Goal: Task Accomplishment & Management: Use online tool/utility

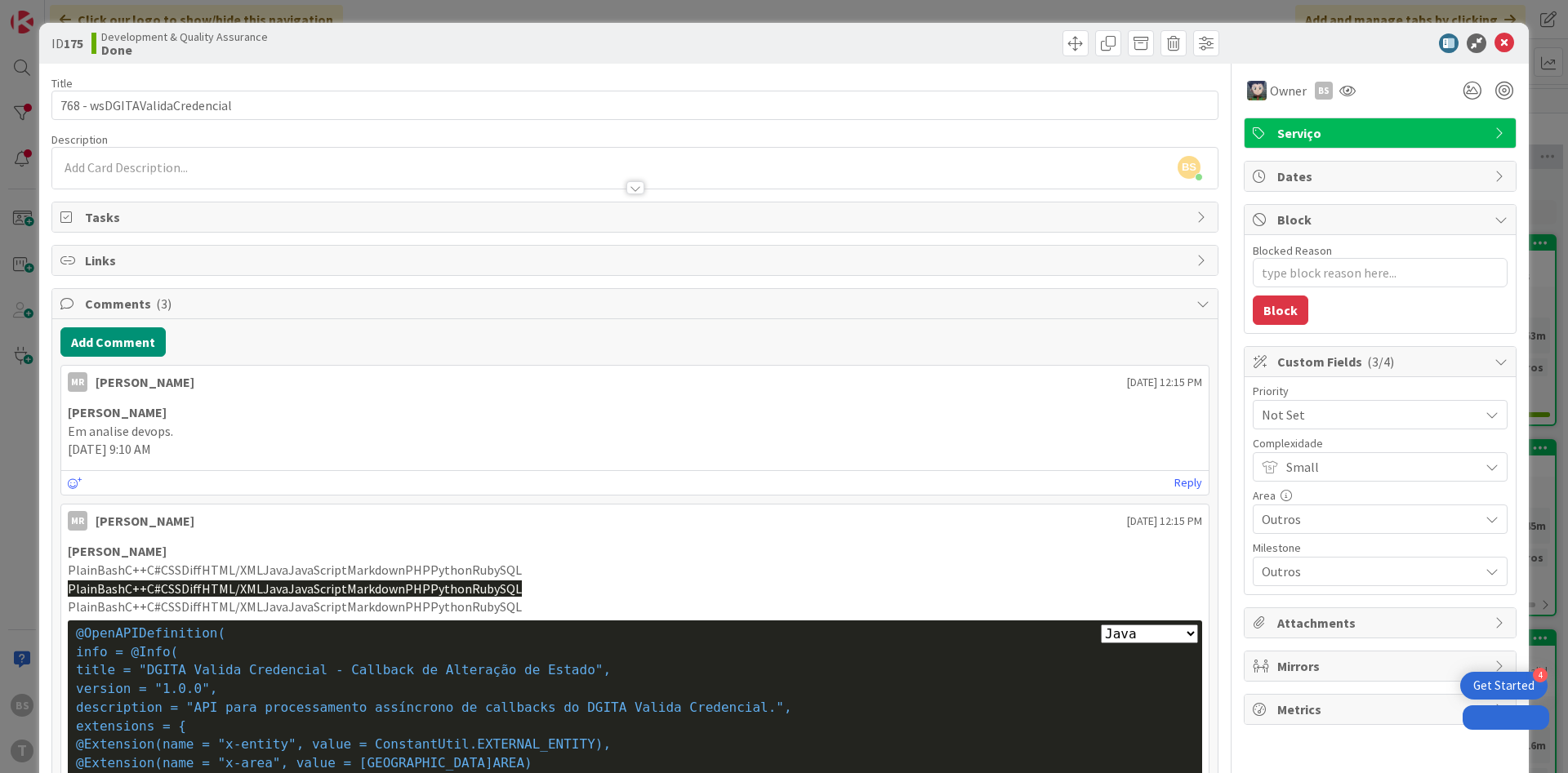
select select "java"
click at [1378, 418] on span "Not Set" at bounding box center [1366, 415] width 209 height 23
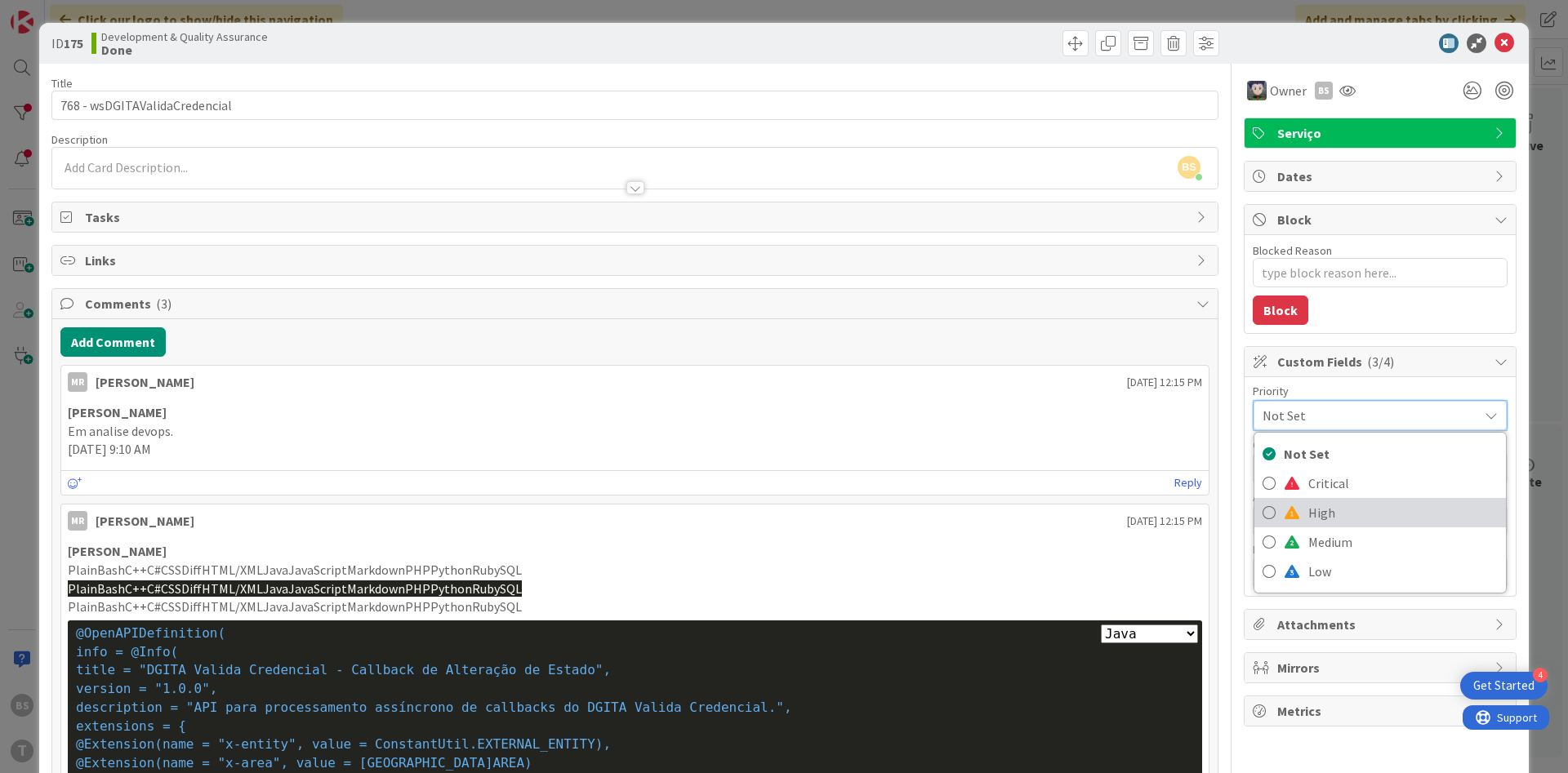
click at [1375, 505] on span "High" at bounding box center [1403, 513] width 189 height 25
type textarea "x"
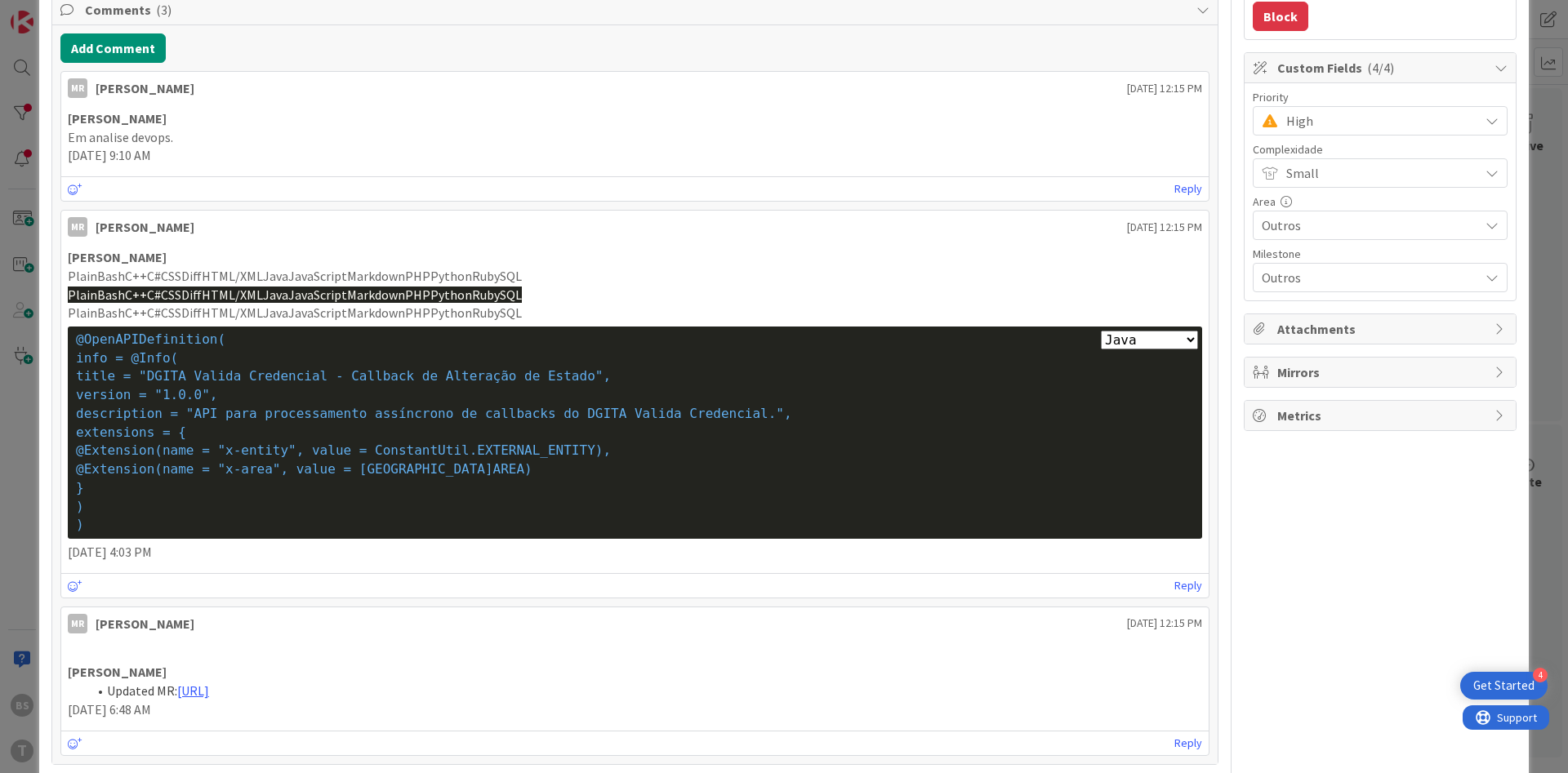
scroll to position [0, 0]
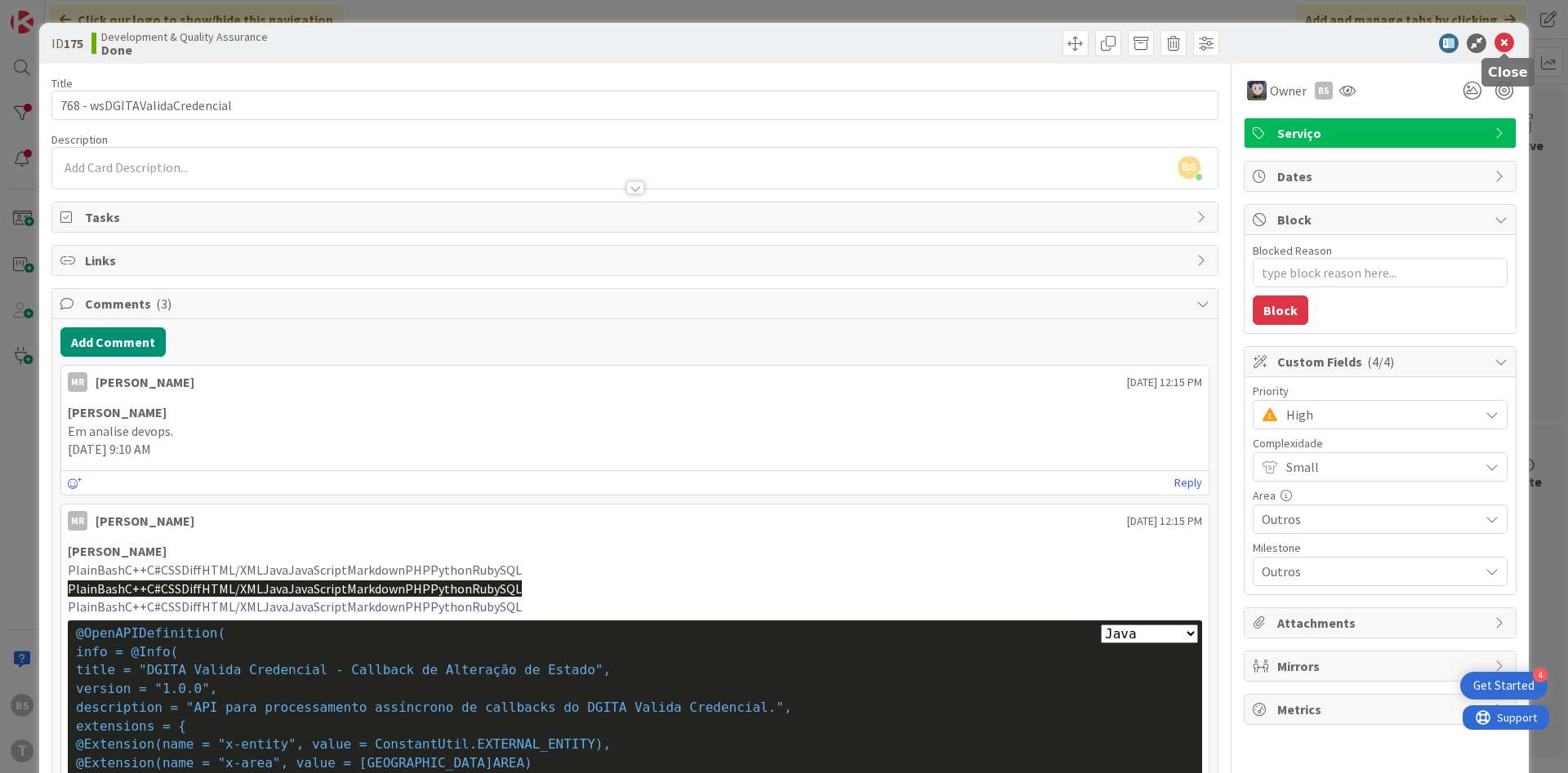
click at [1513, 36] on icon at bounding box center [1504, 43] width 20 height 20
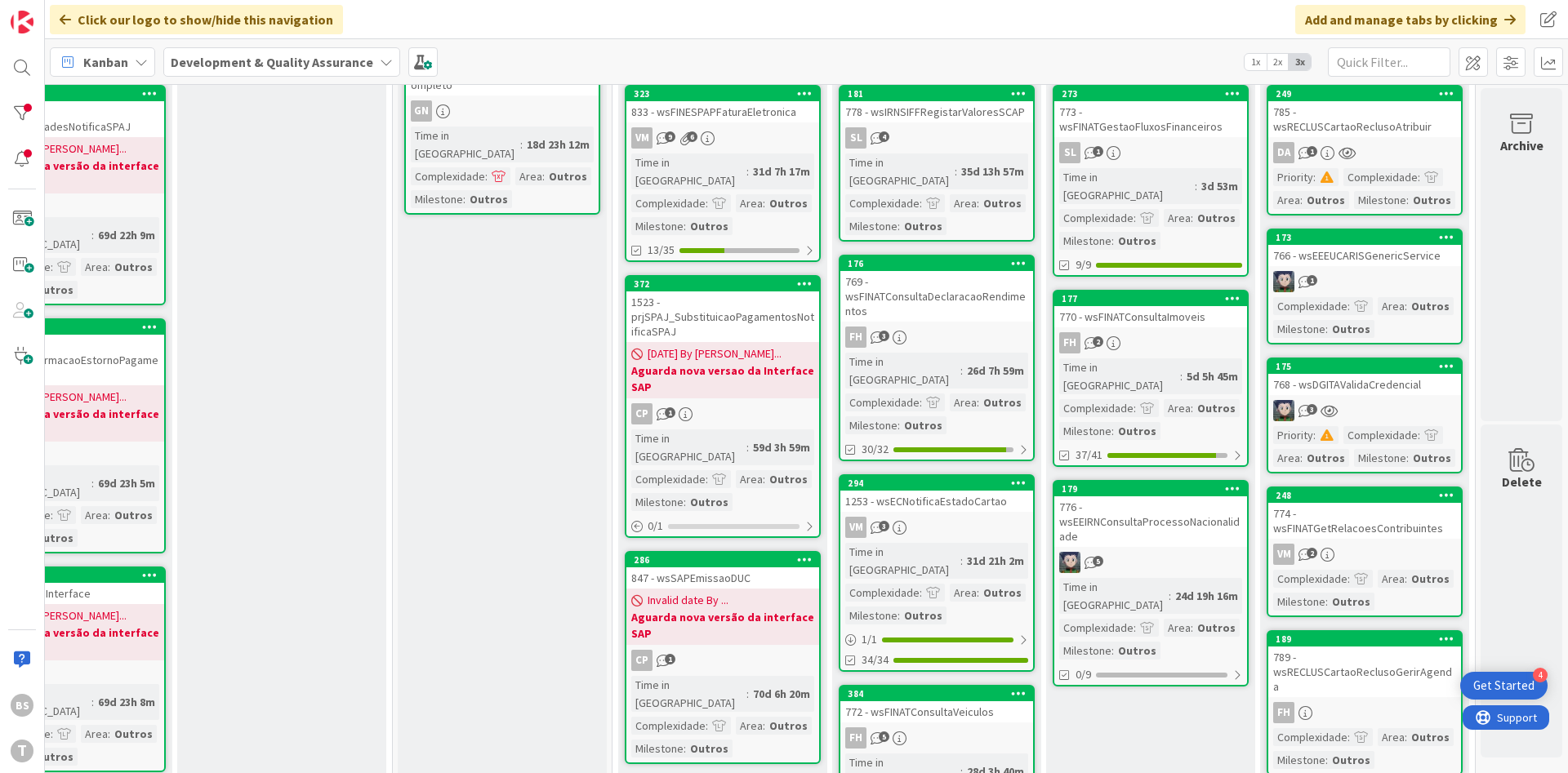
scroll to position [0, 308]
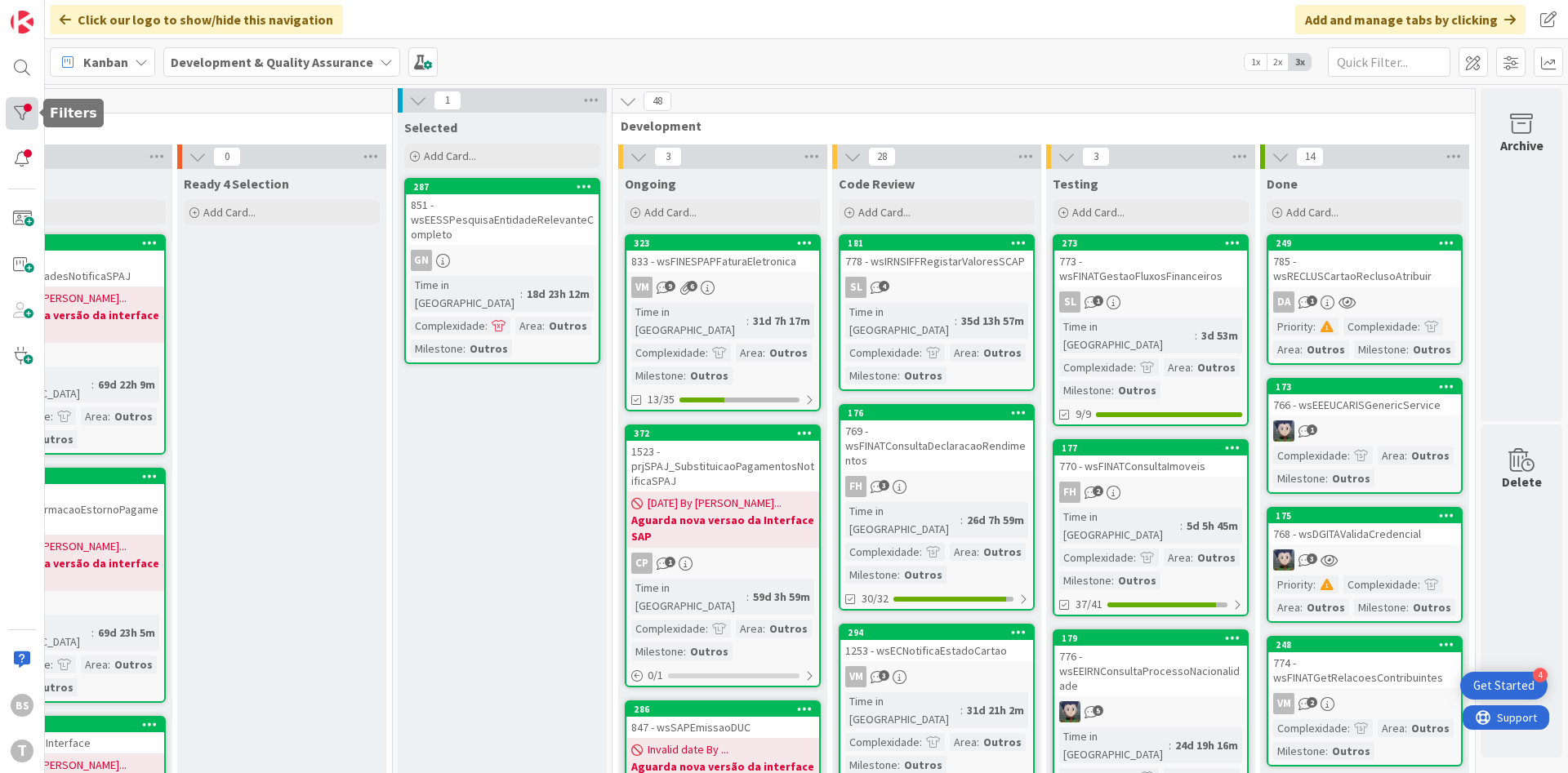
click at [23, 113] on div at bounding box center [22, 114] width 33 height 32
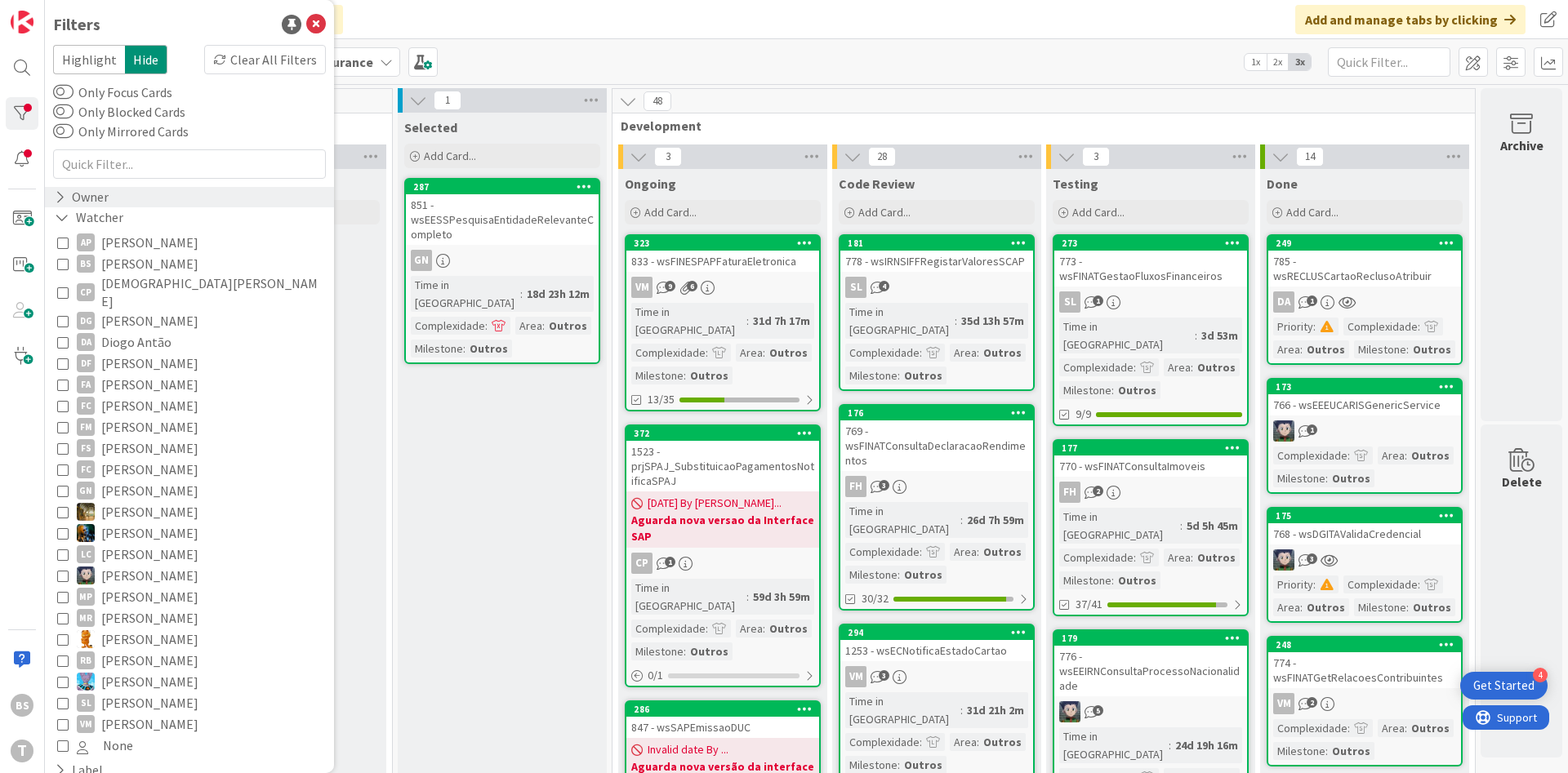
click at [110, 201] on div "Owner" at bounding box center [189, 197] width 289 height 20
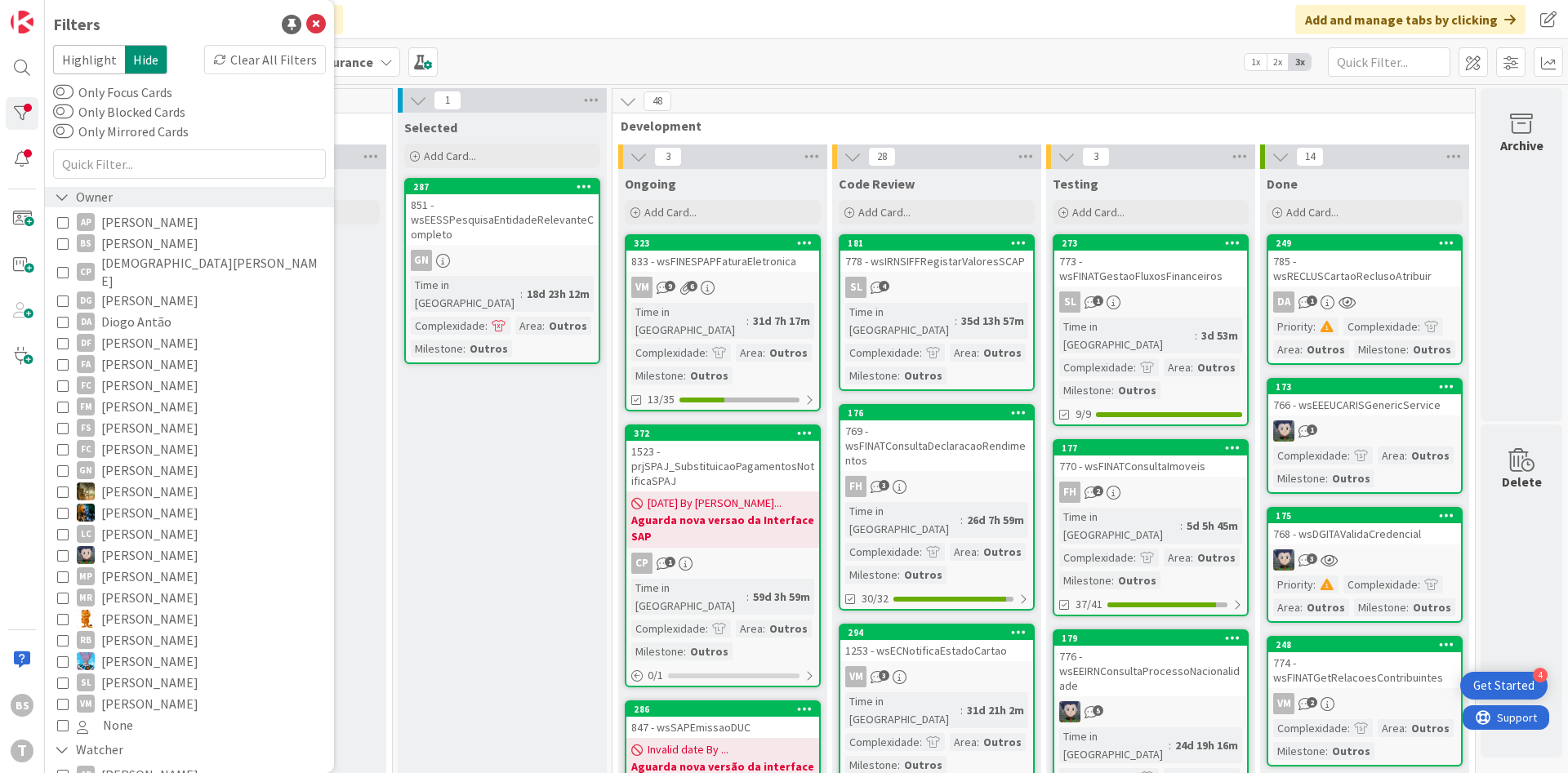
click at [110, 201] on div "Owner" at bounding box center [84, 197] width 61 height 20
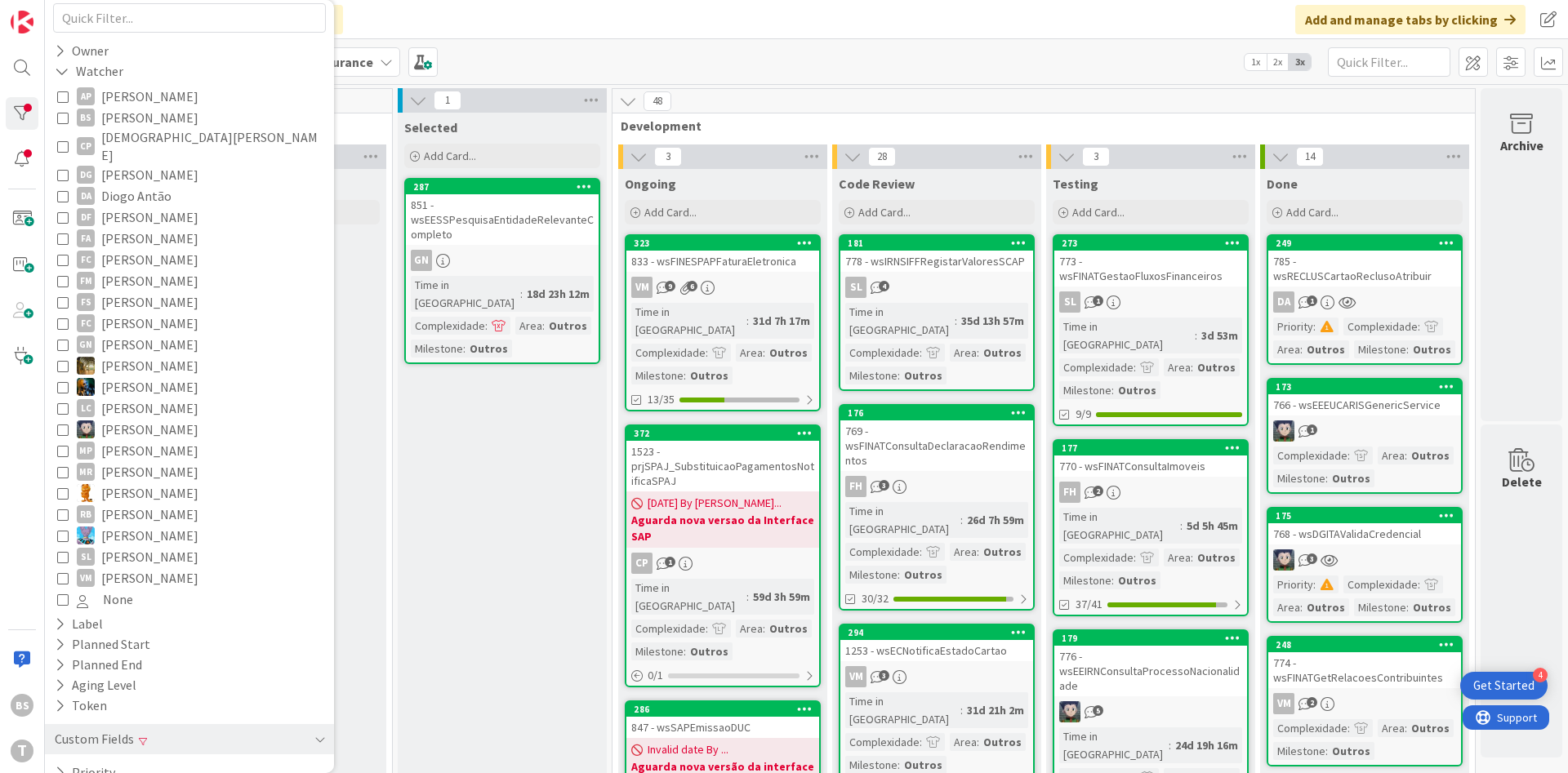
scroll to position [215, 0]
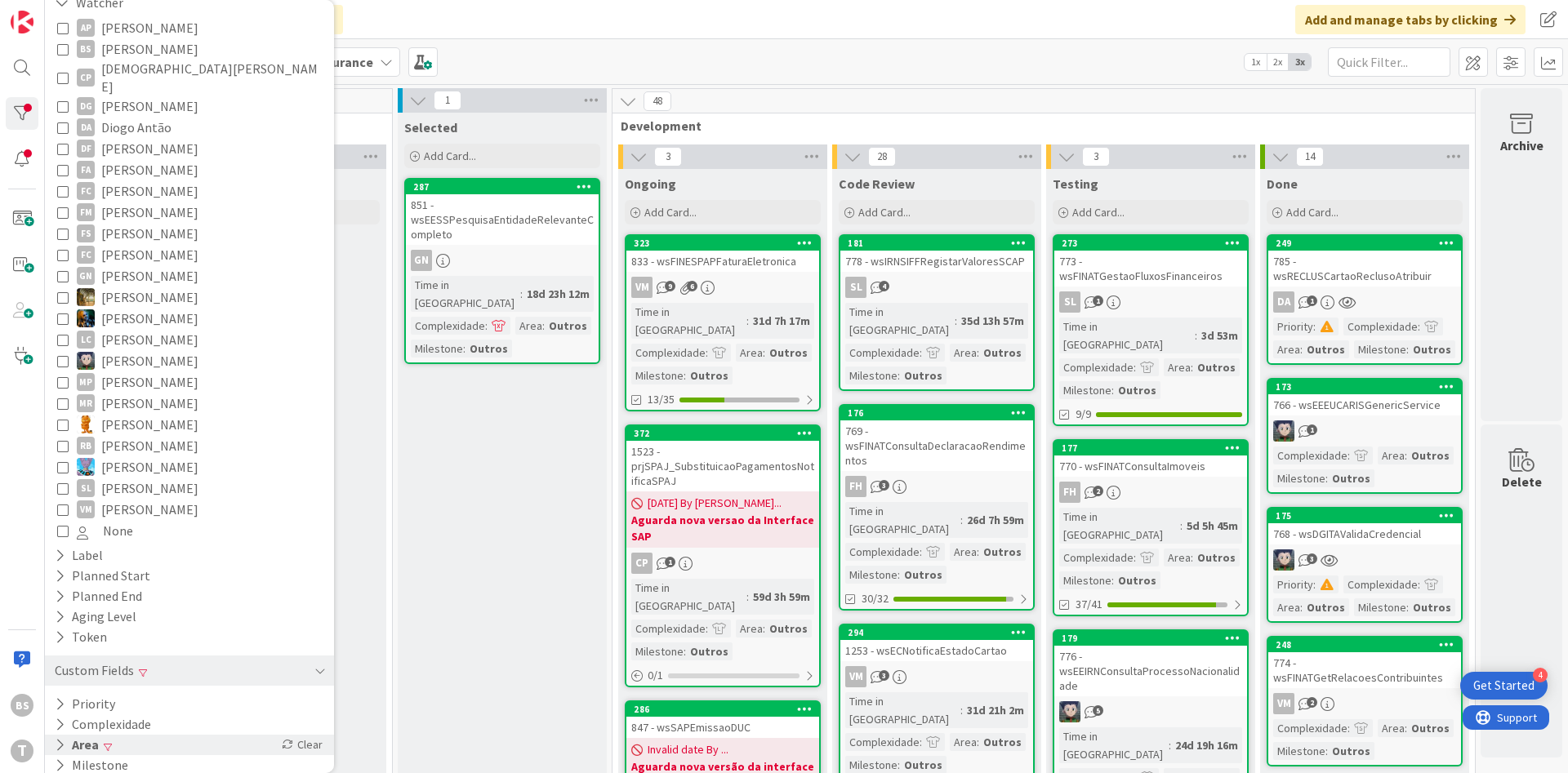
click at [136, 736] on div "Area Clear" at bounding box center [189, 744] width 289 height 20
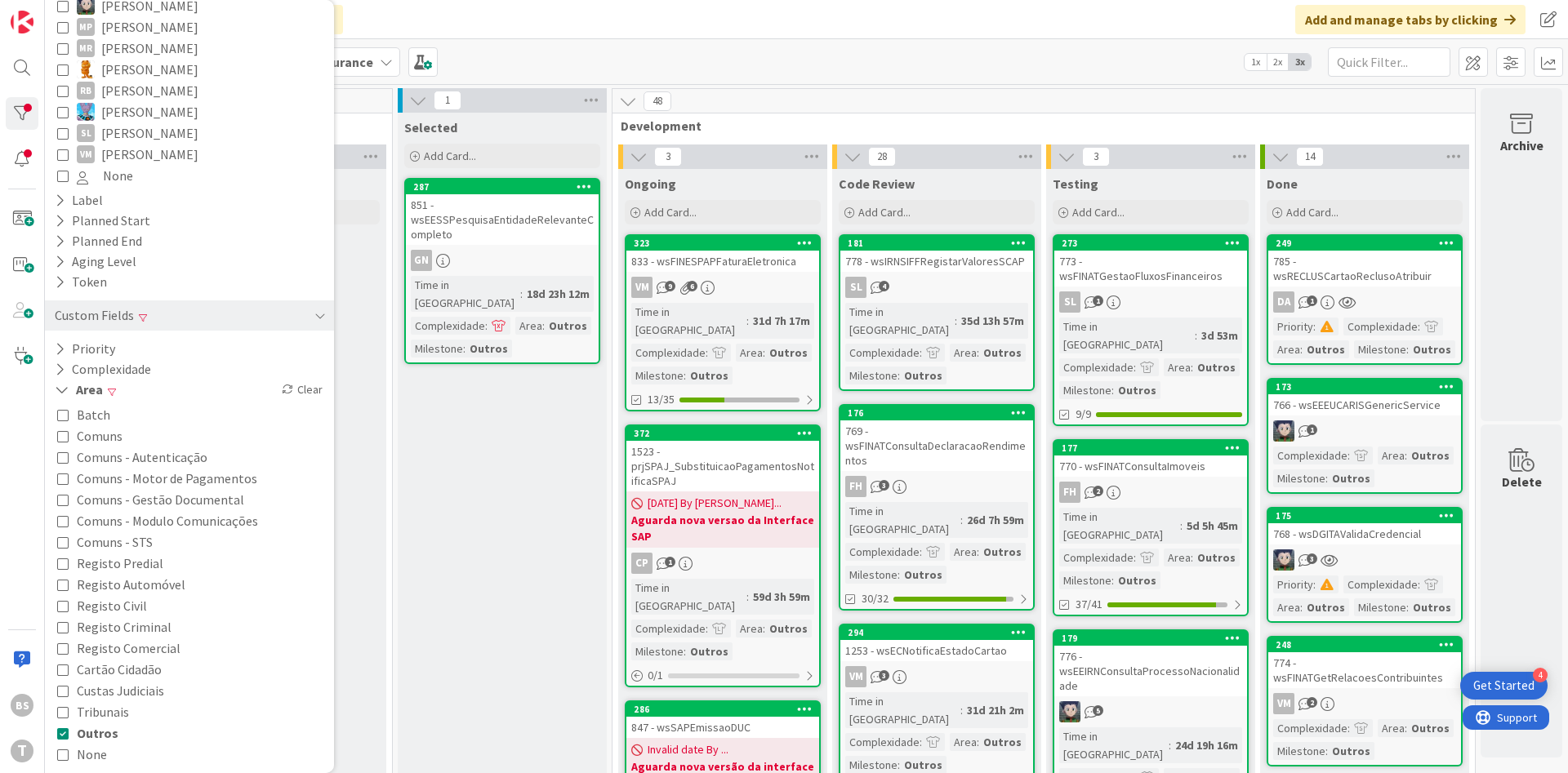
scroll to position [584, 0]
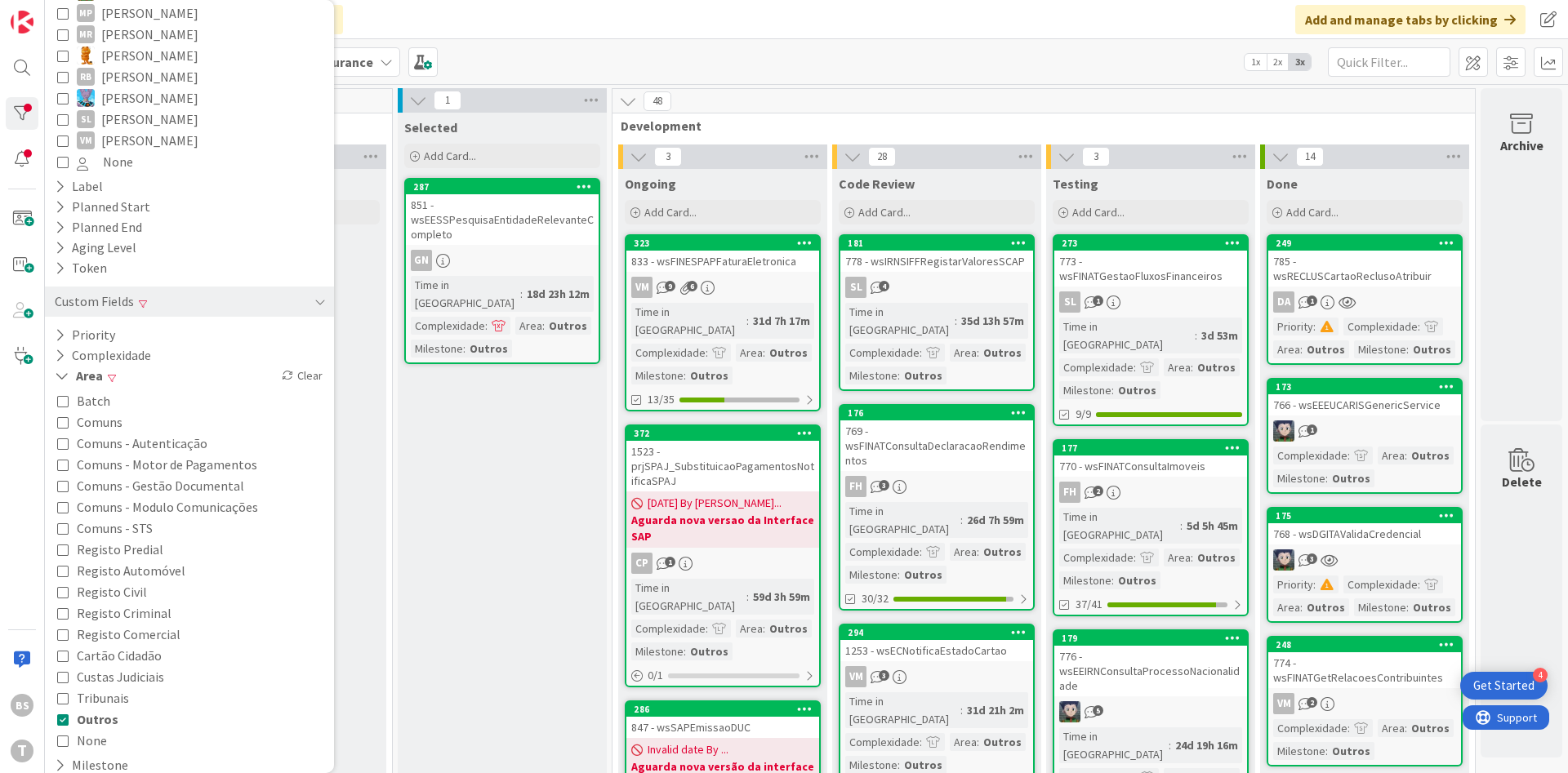
click at [132, 699] on div "Batch Comuns Comuns - Autenticação Comuns - Motor de Pagamentos Comuns - Gestão…" at bounding box center [189, 570] width 265 height 361
click at [115, 708] on span "Outros" at bounding box center [98, 719] width 42 height 21
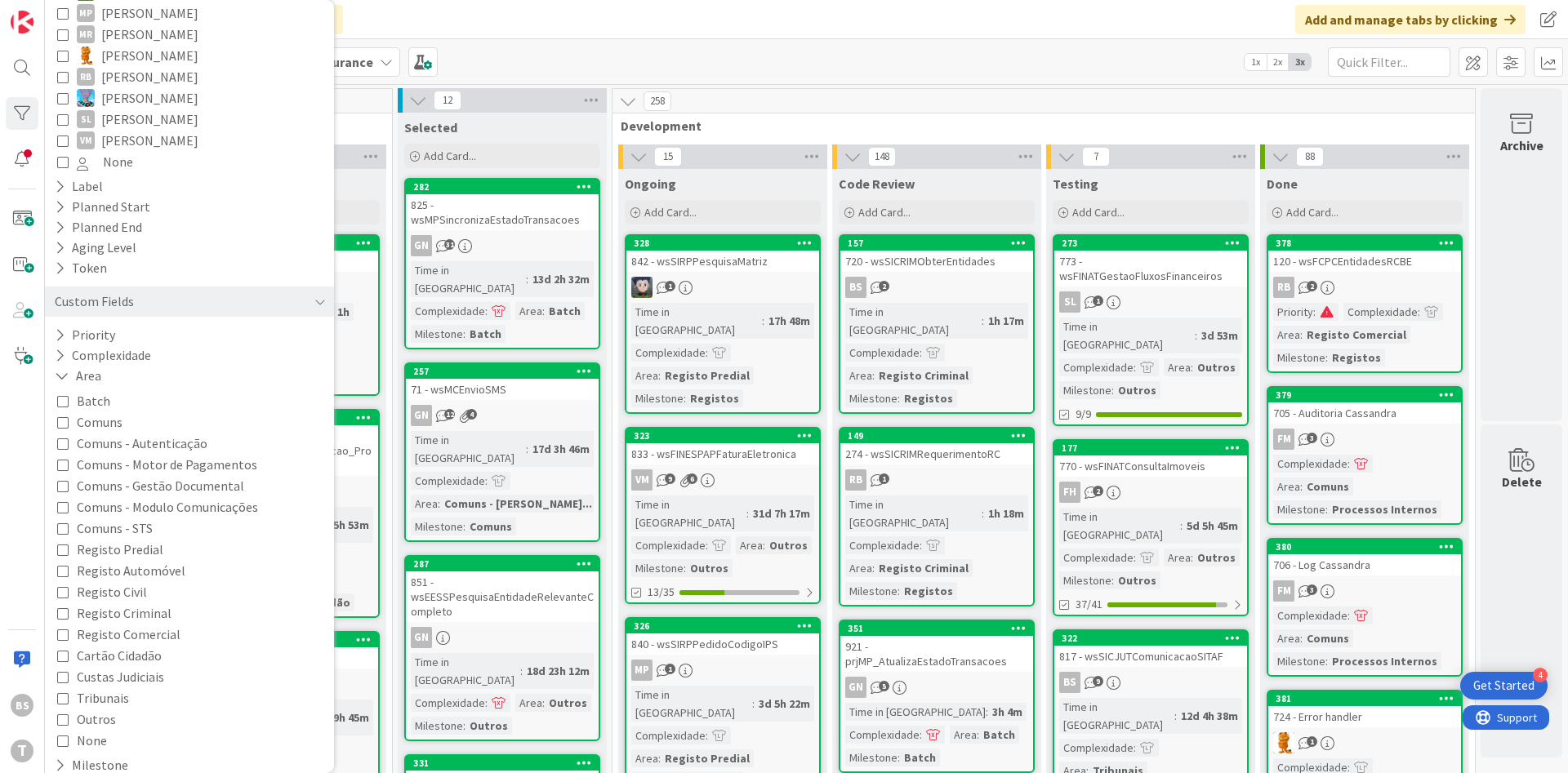
click at [74, 708] on button "Outros" at bounding box center [87, 719] width 59 height 21
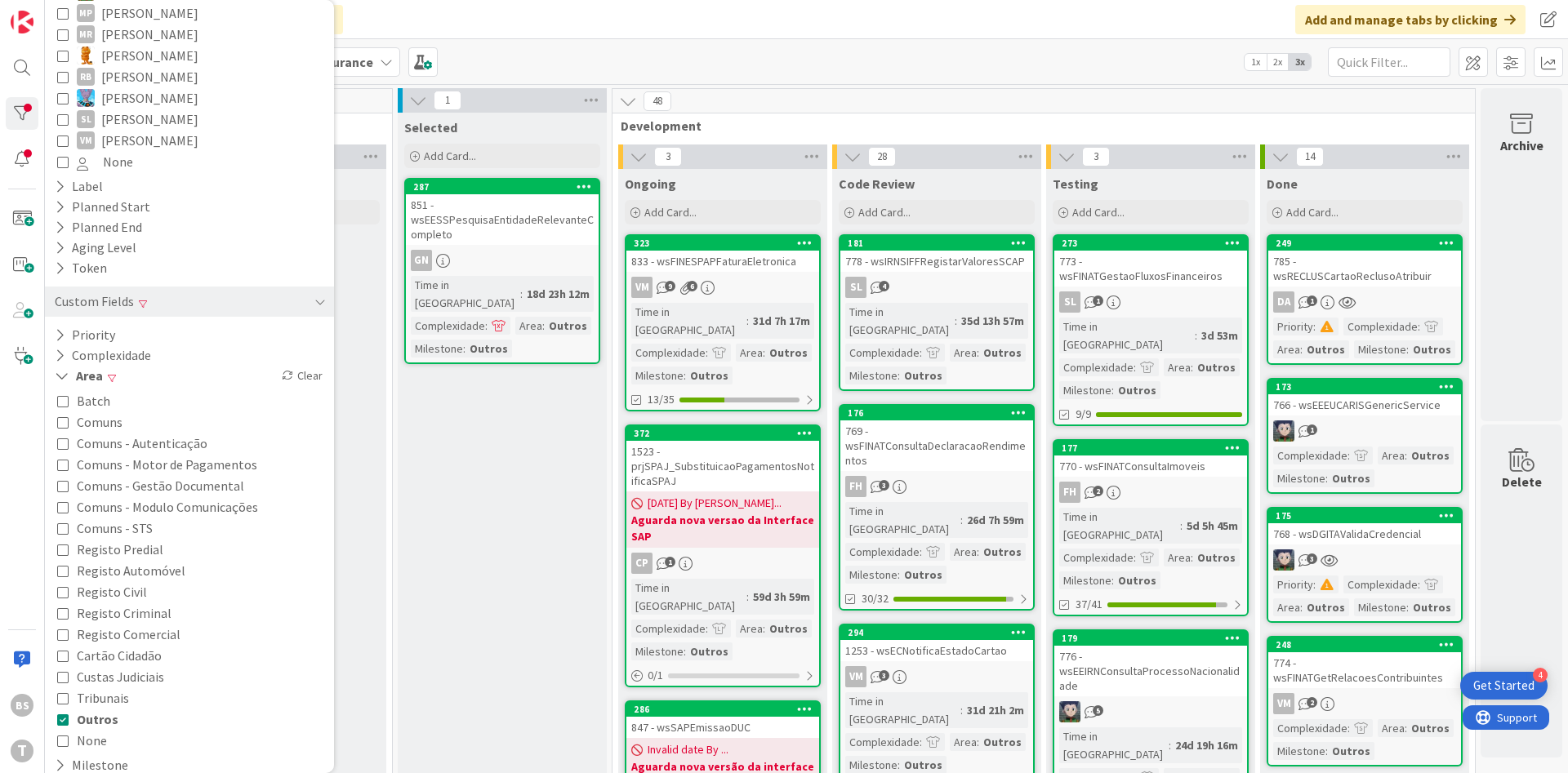
click at [74, 708] on button "Outros" at bounding box center [88, 719] width 61 height 21
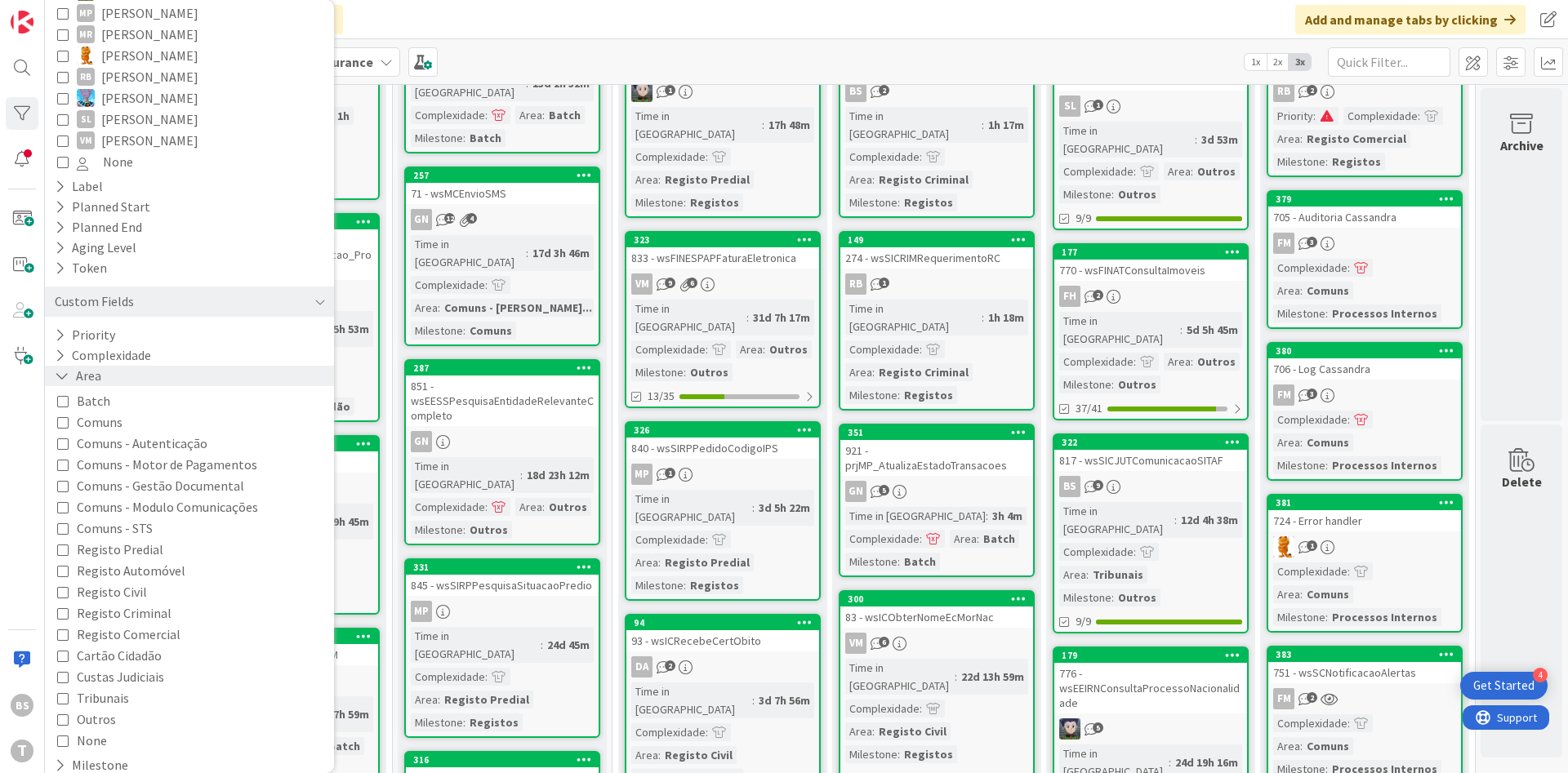
click at [97, 368] on button "Area" at bounding box center [78, 376] width 50 height 20
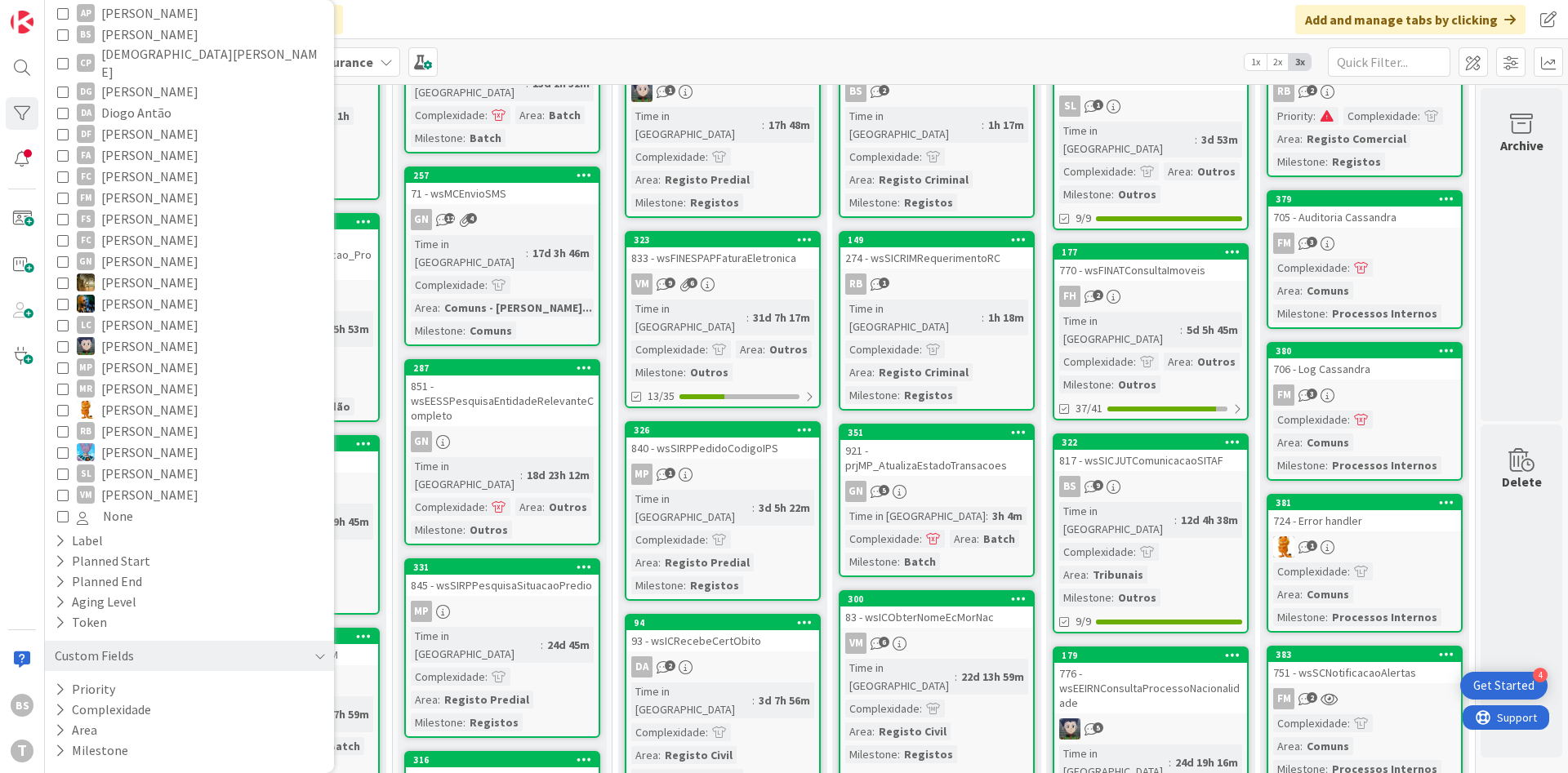
scroll to position [215, 0]
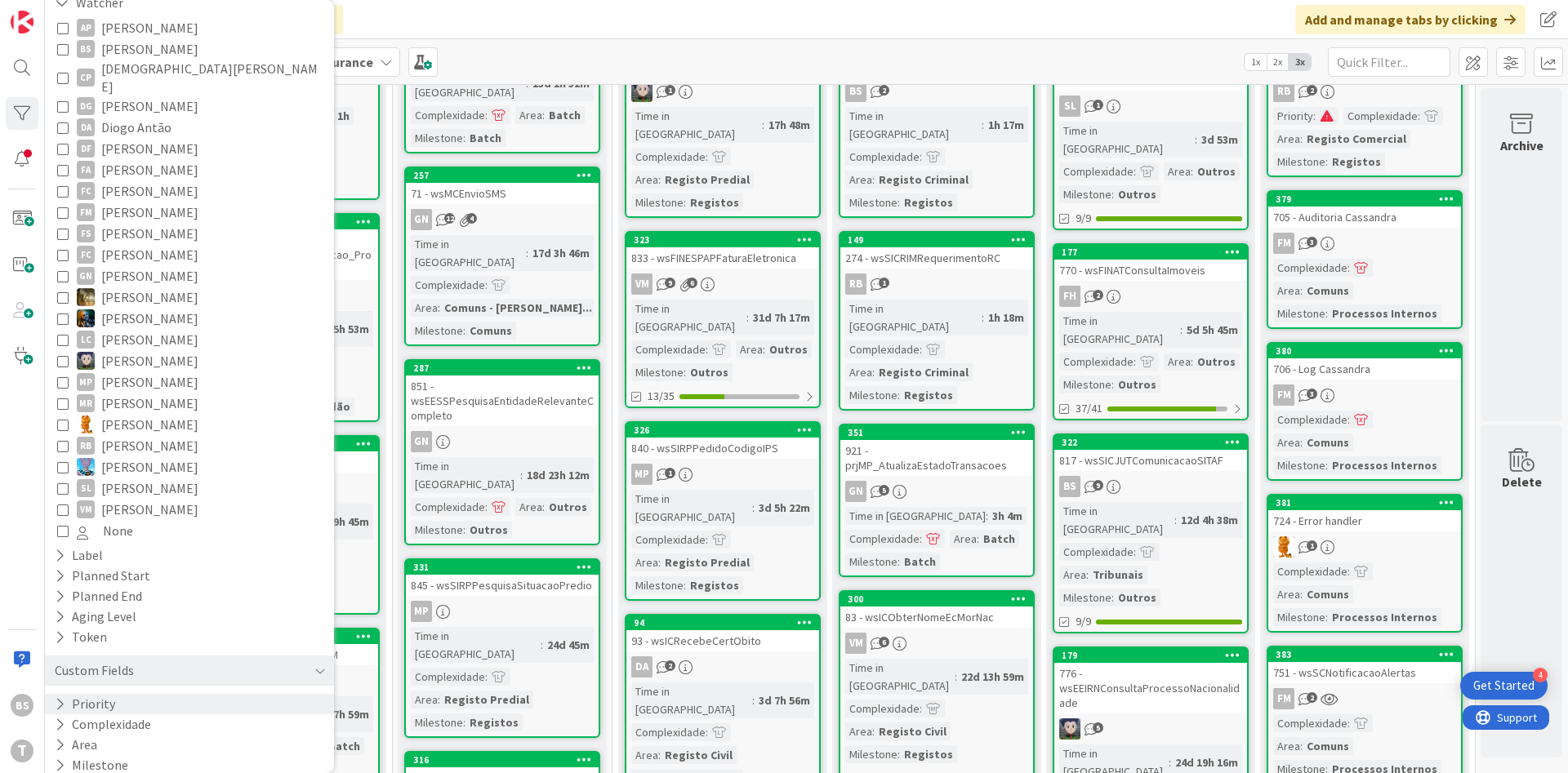
click at [104, 694] on button "Priority" at bounding box center [85, 703] width 64 height 20
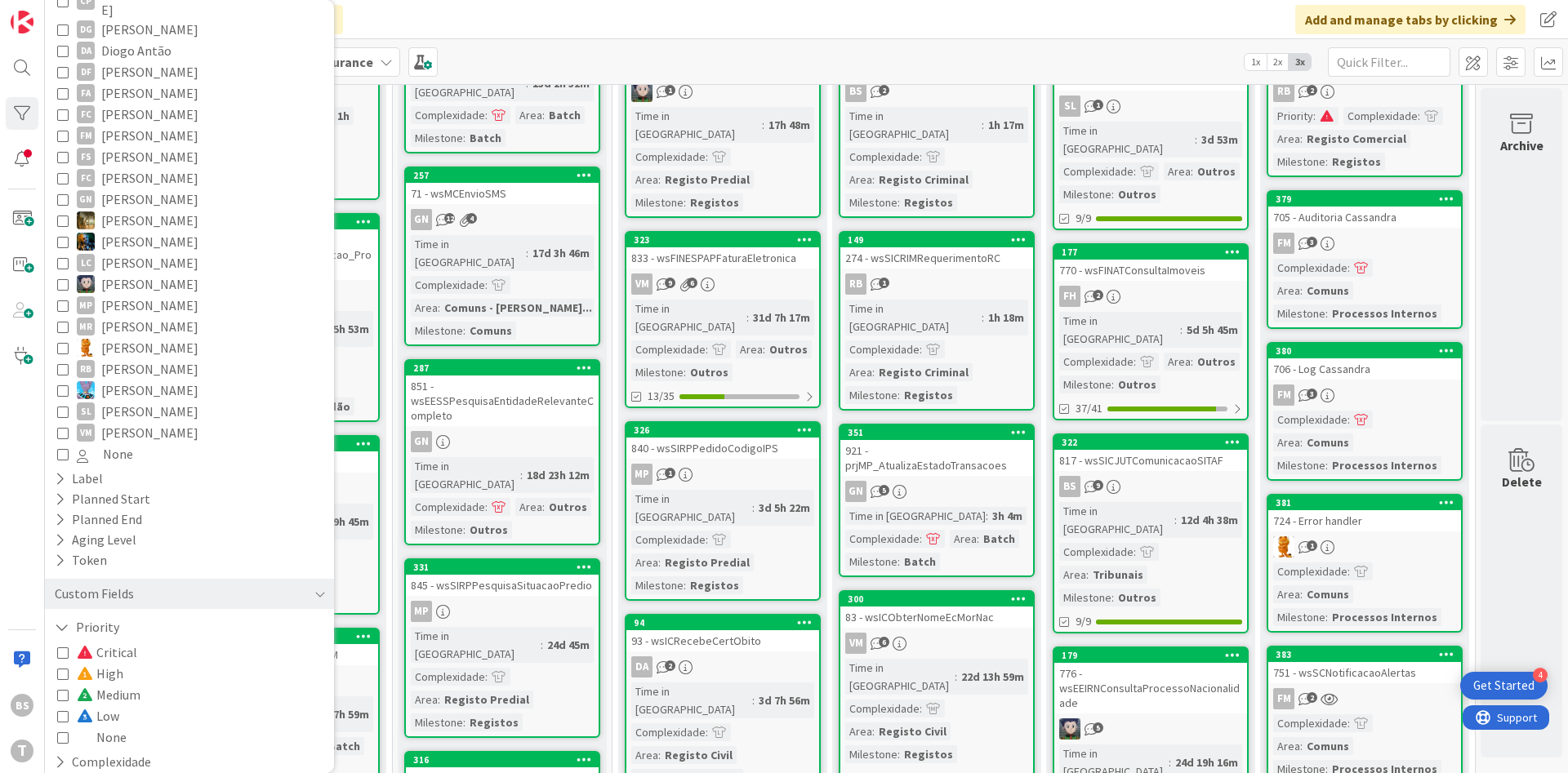
scroll to position [329, 0]
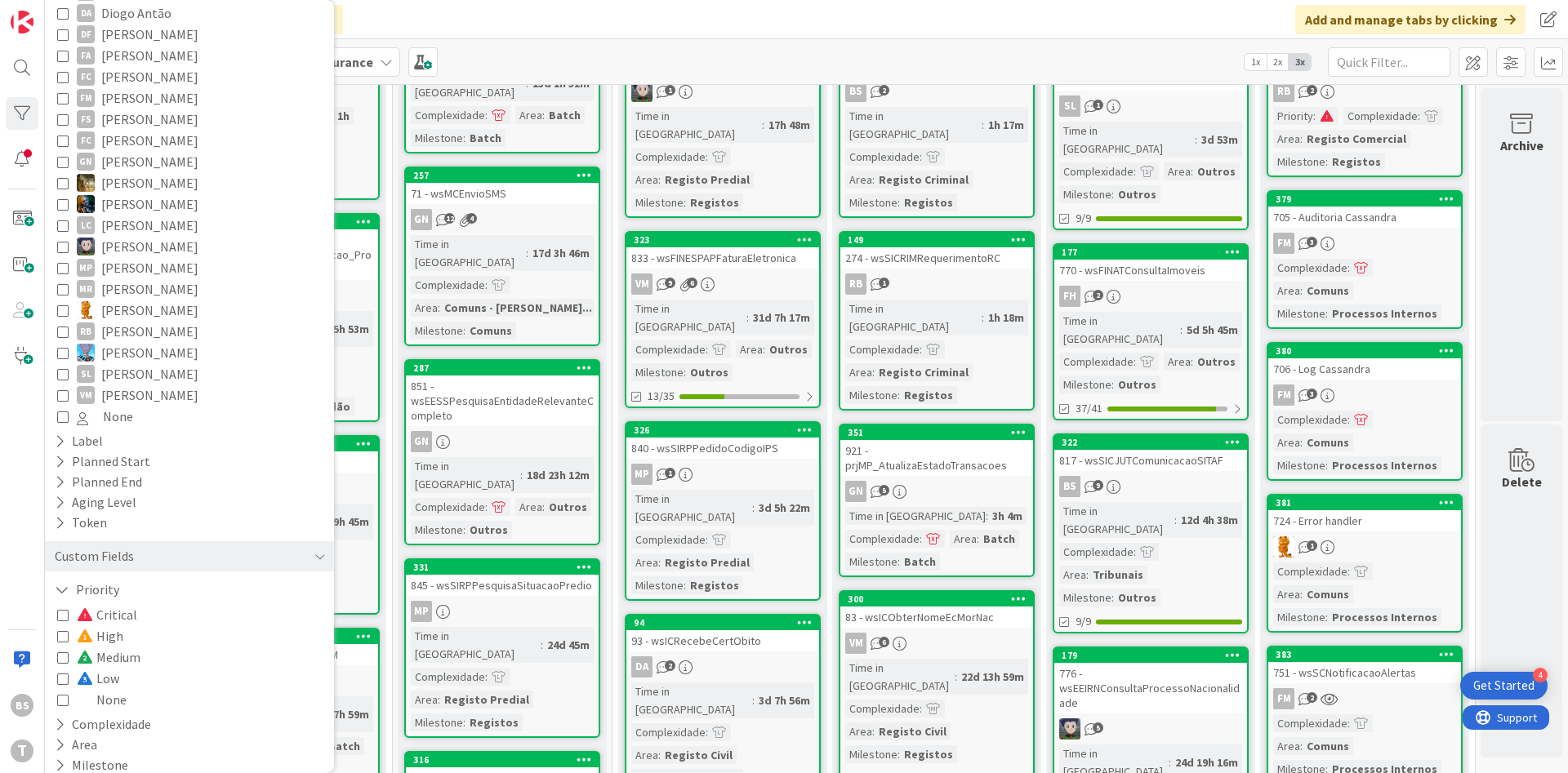
click at [123, 618] on div "Critical High Medium Low None" at bounding box center [189, 656] width 265 height 106
click at [54, 618] on div "Critical High Medium Low None" at bounding box center [189, 657] width 272 height 115
click at [63, 630] on icon at bounding box center [63, 635] width 11 height 11
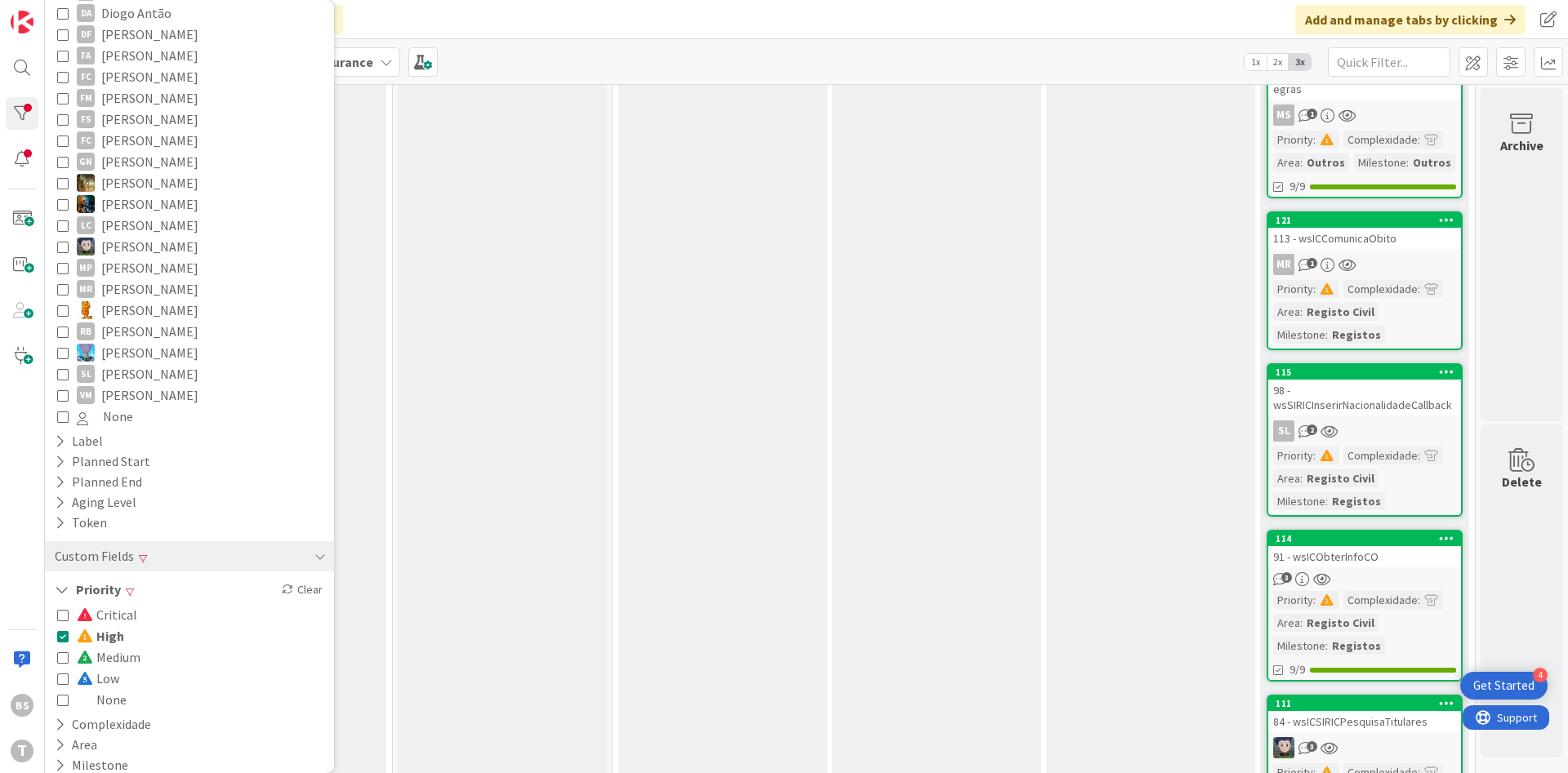
scroll to position [3142, 308]
